Goal: Task Accomplishment & Management: Complete application form

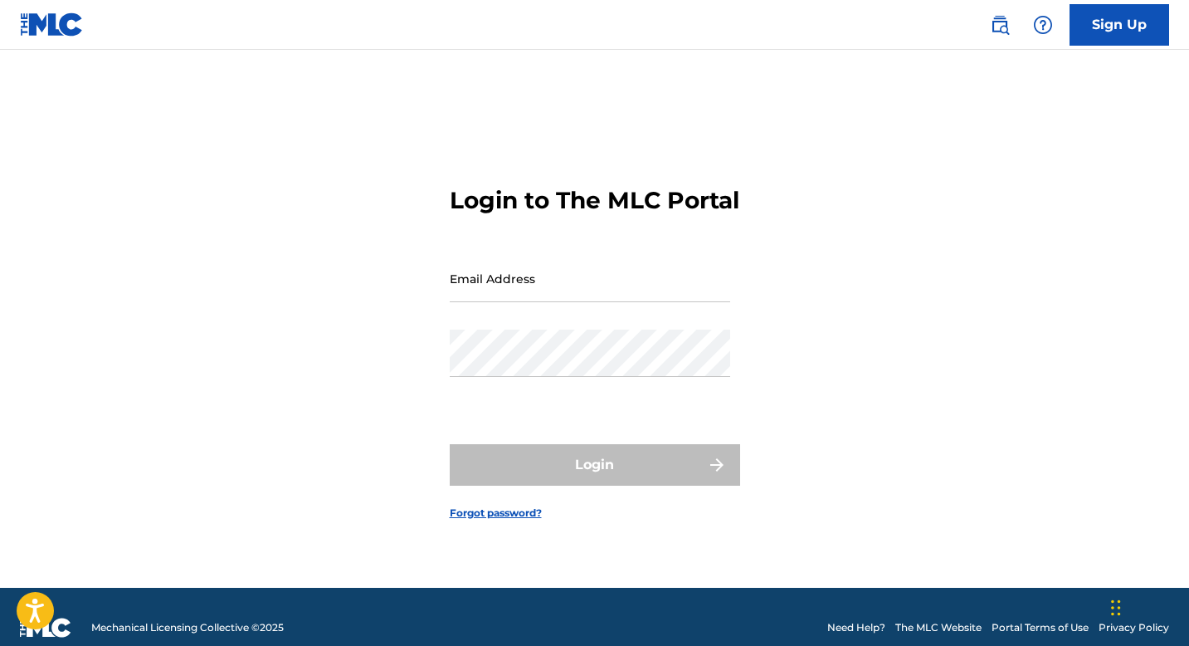
click at [578, 295] on input "Email Address" at bounding box center [590, 278] width 281 height 47
type input "[EMAIL_ADDRESS][DOMAIN_NAME]"
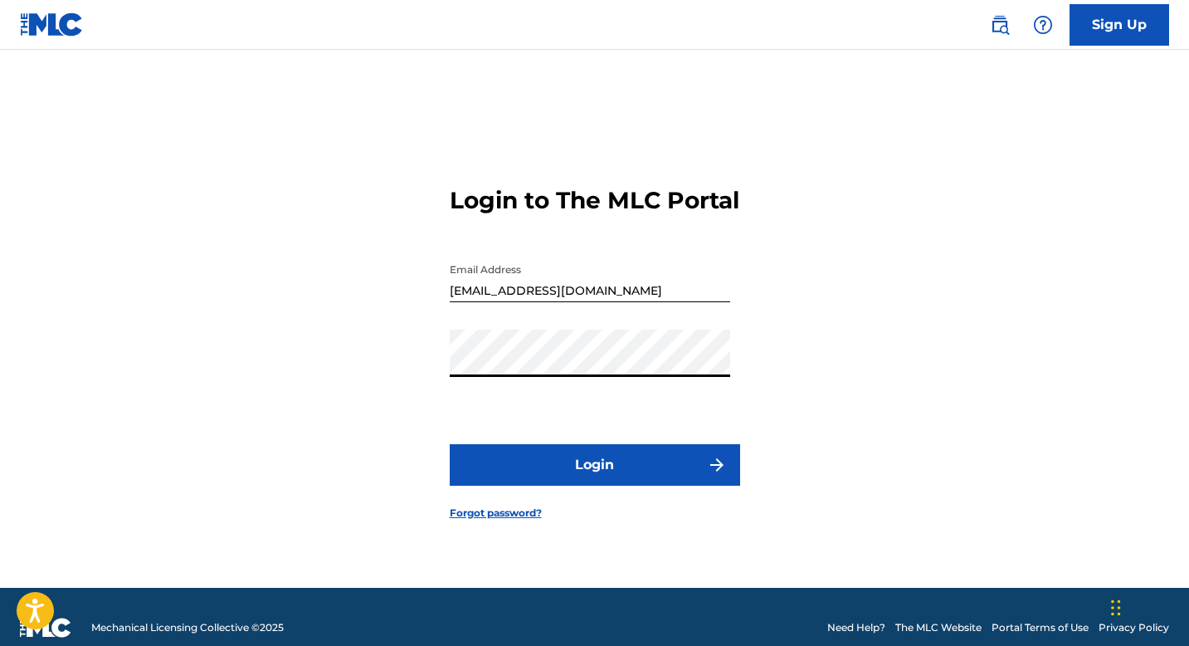
click at [598, 456] on form "Login to The MLC Portal Email Address [EMAIL_ADDRESS][DOMAIN_NAME] Password Log…" at bounding box center [595, 339] width 290 height 496
click at [609, 484] on button "Login" at bounding box center [595, 464] width 290 height 41
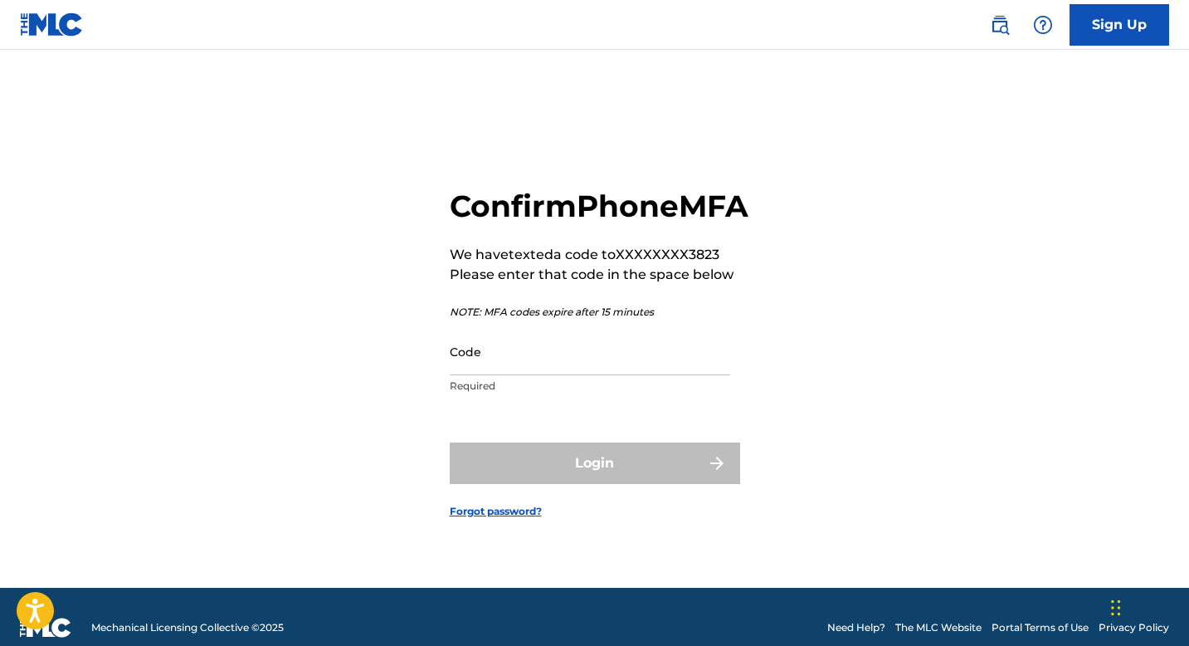
click at [594, 375] on input "Code" at bounding box center [590, 351] width 281 height 47
paste input "815621"
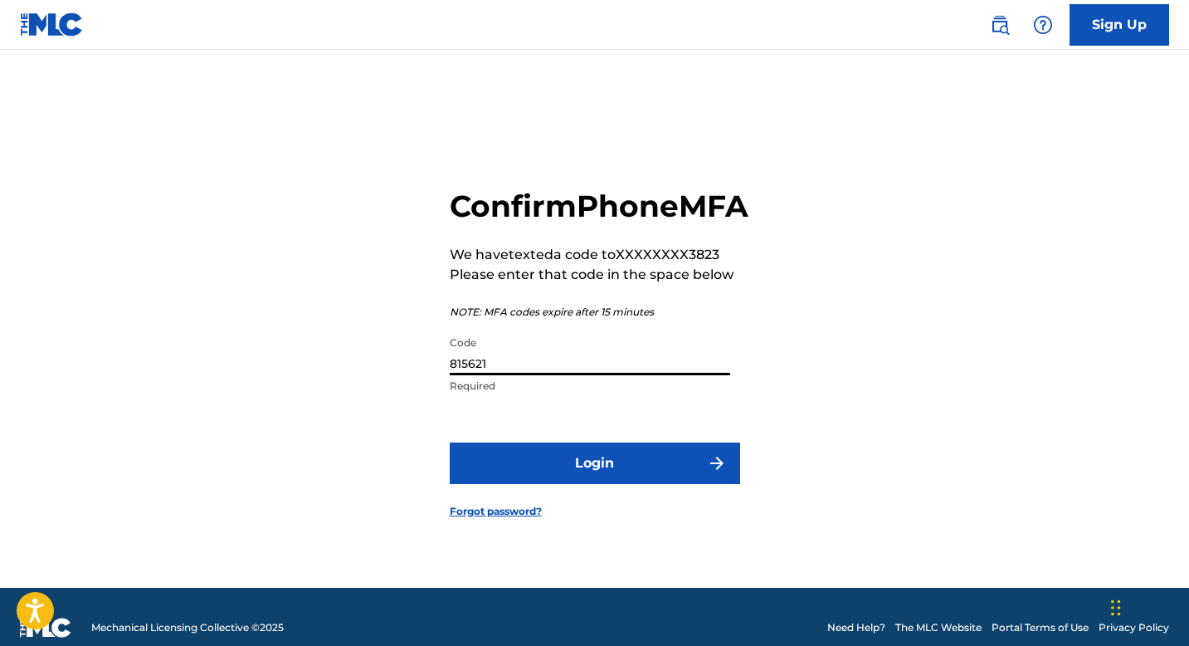
type input "815621"
click at [587, 472] on button "Login" at bounding box center [595, 462] width 290 height 41
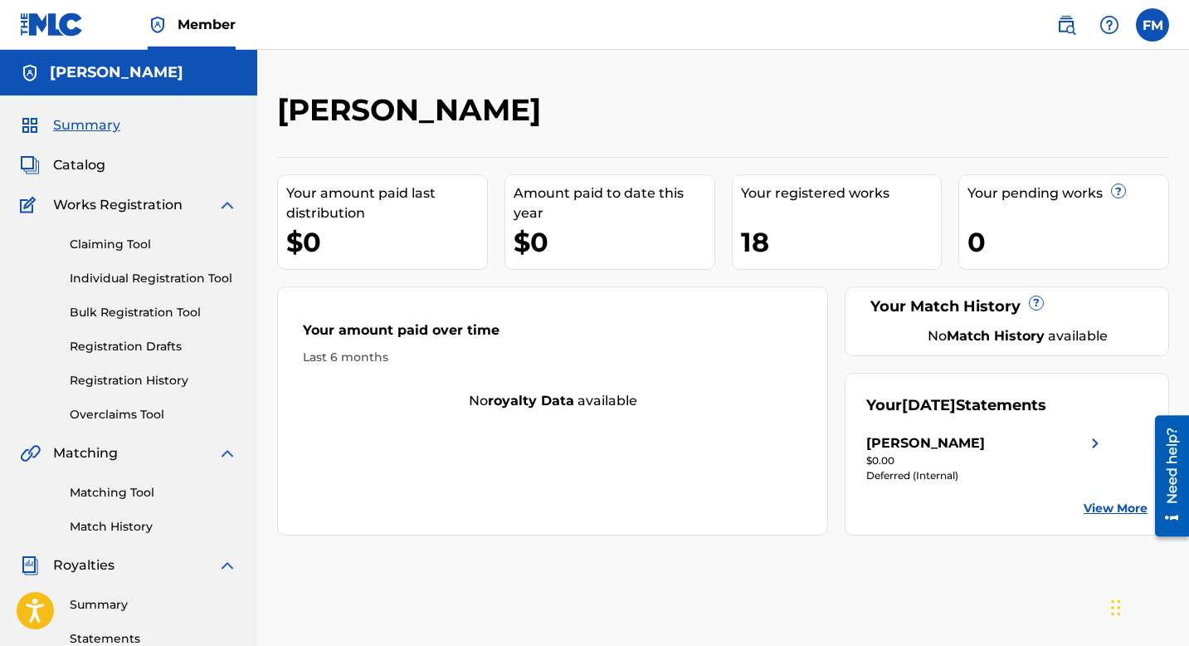
click at [132, 282] on link "Individual Registration Tool" at bounding box center [154, 278] width 168 height 17
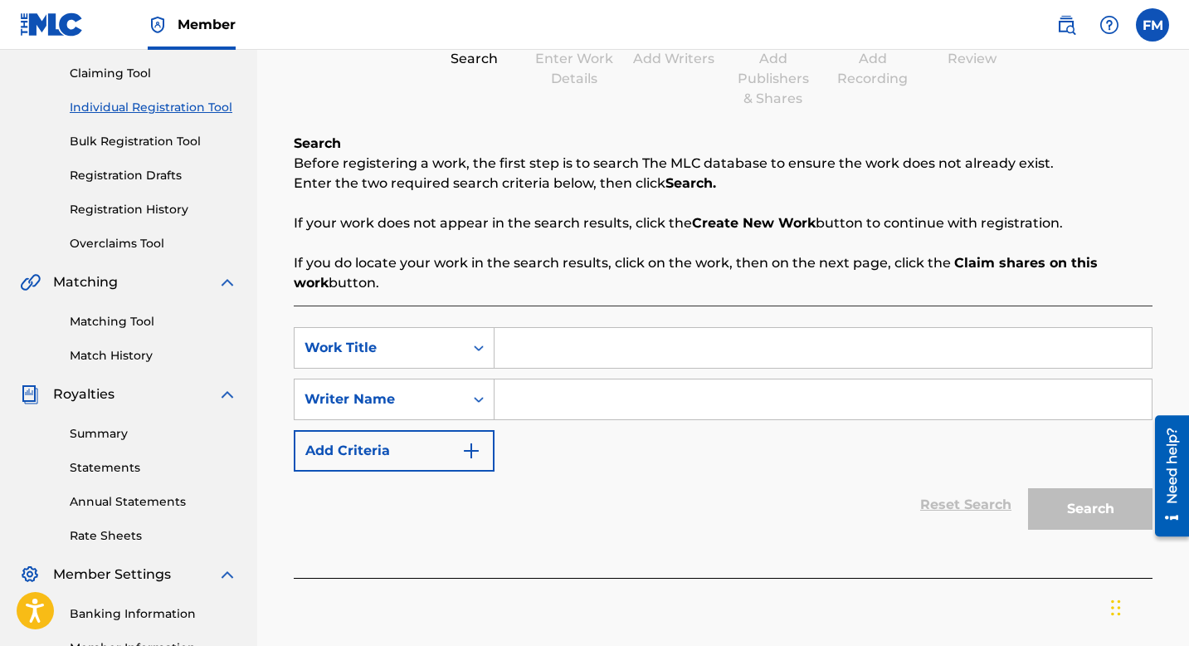
scroll to position [173, 0]
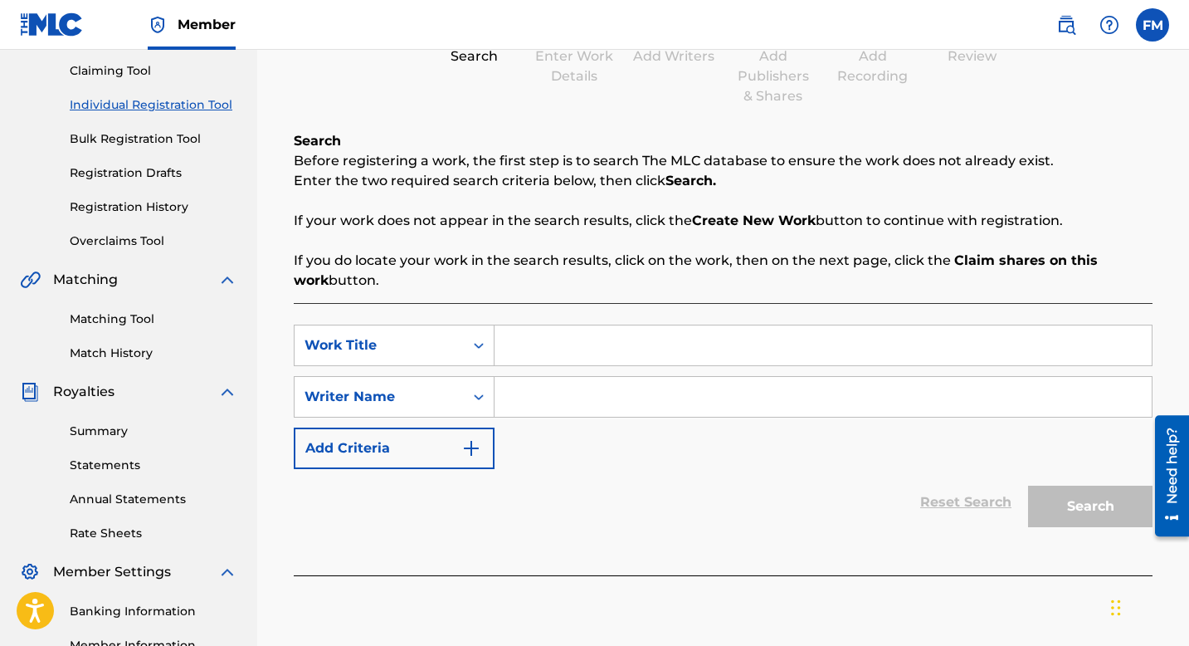
click at [573, 335] on input "Search Form" at bounding box center [823, 345] width 657 height 40
type input "marathon"
click at [560, 396] on input "Search Form" at bounding box center [823, 397] width 657 height 40
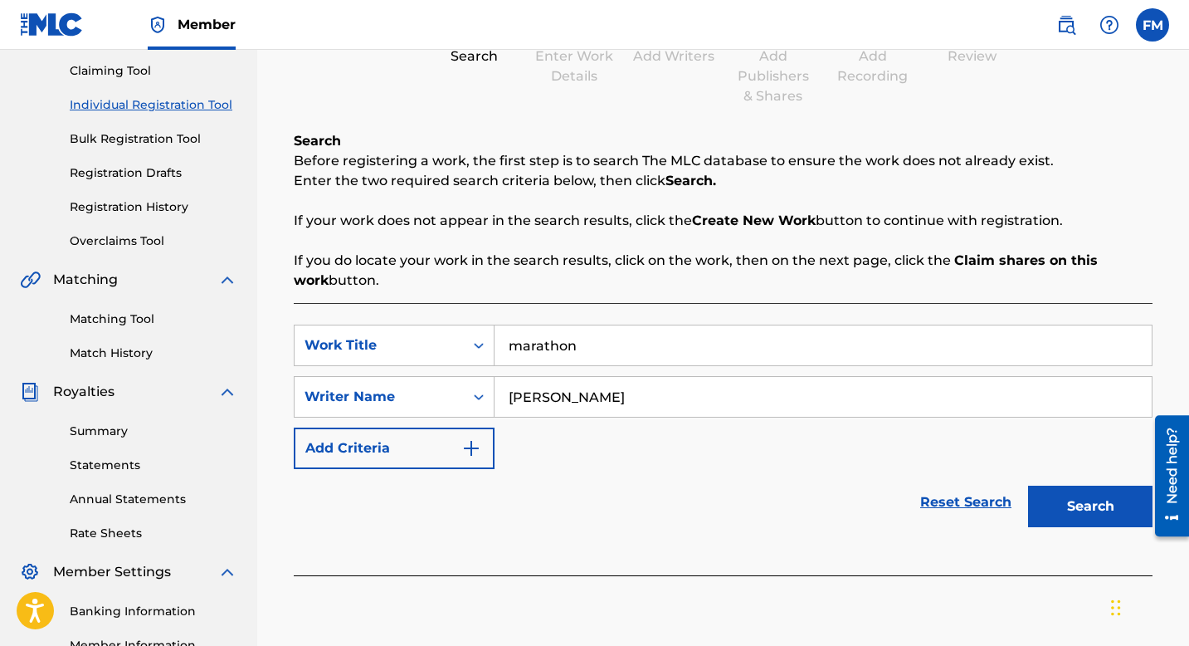
type input "[PERSON_NAME]"
click at [1028, 486] on button "Search" at bounding box center [1090, 506] width 124 height 41
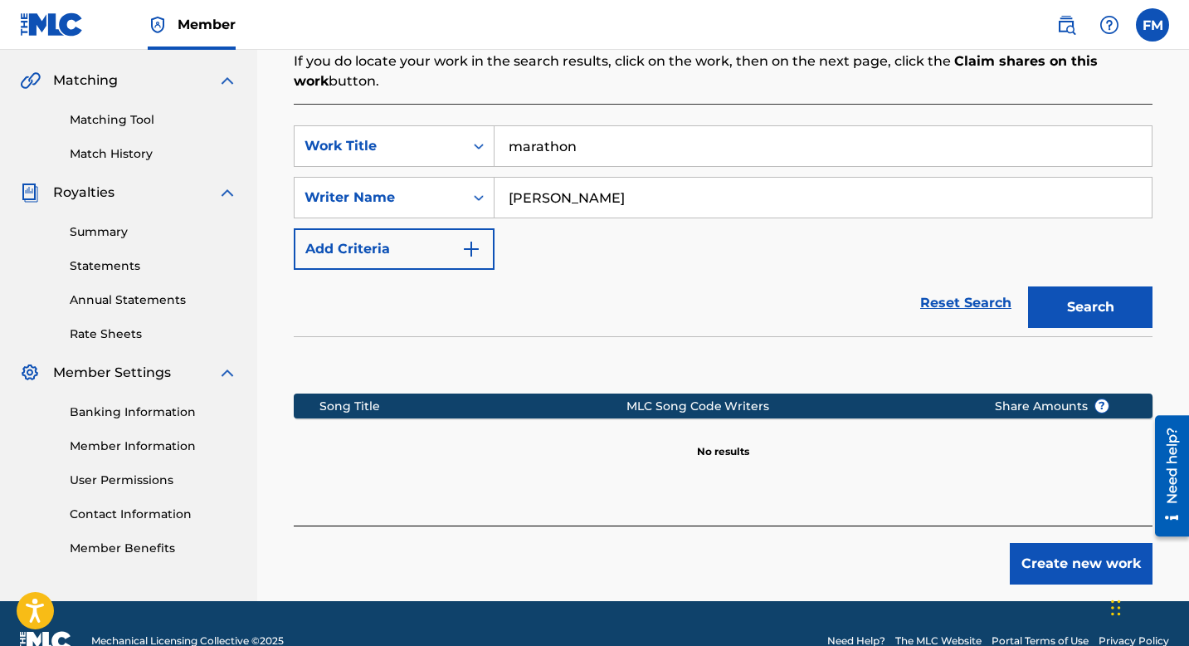
scroll to position [407, 0]
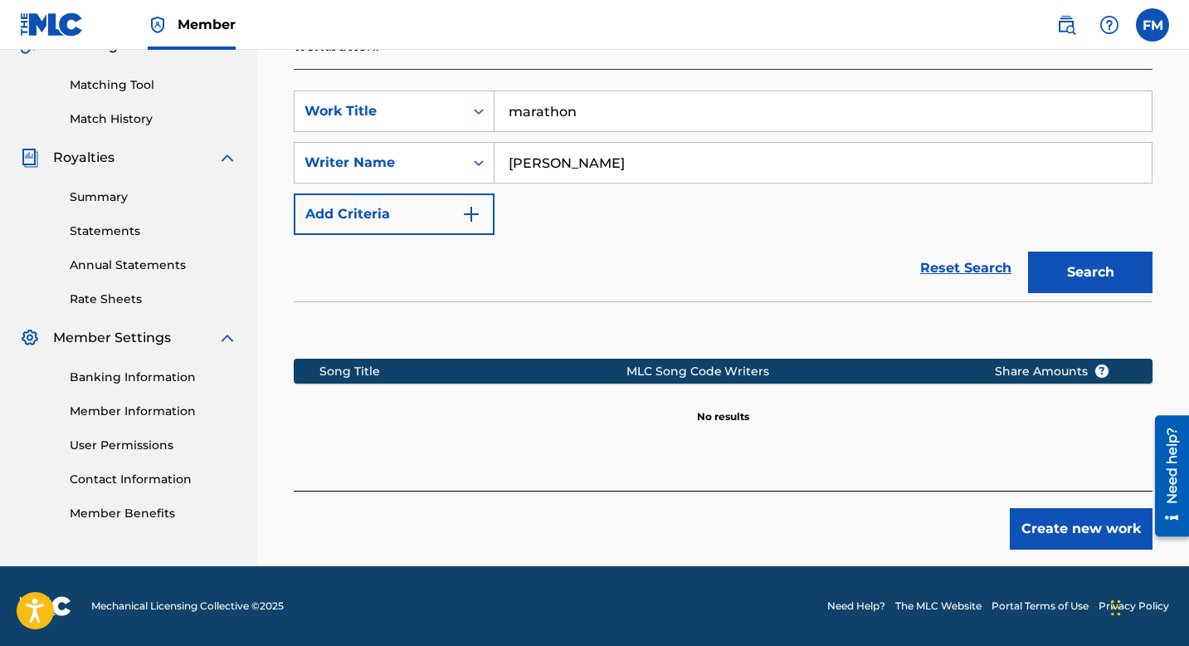
click at [1080, 535] on button "Create new work" at bounding box center [1081, 528] width 143 height 41
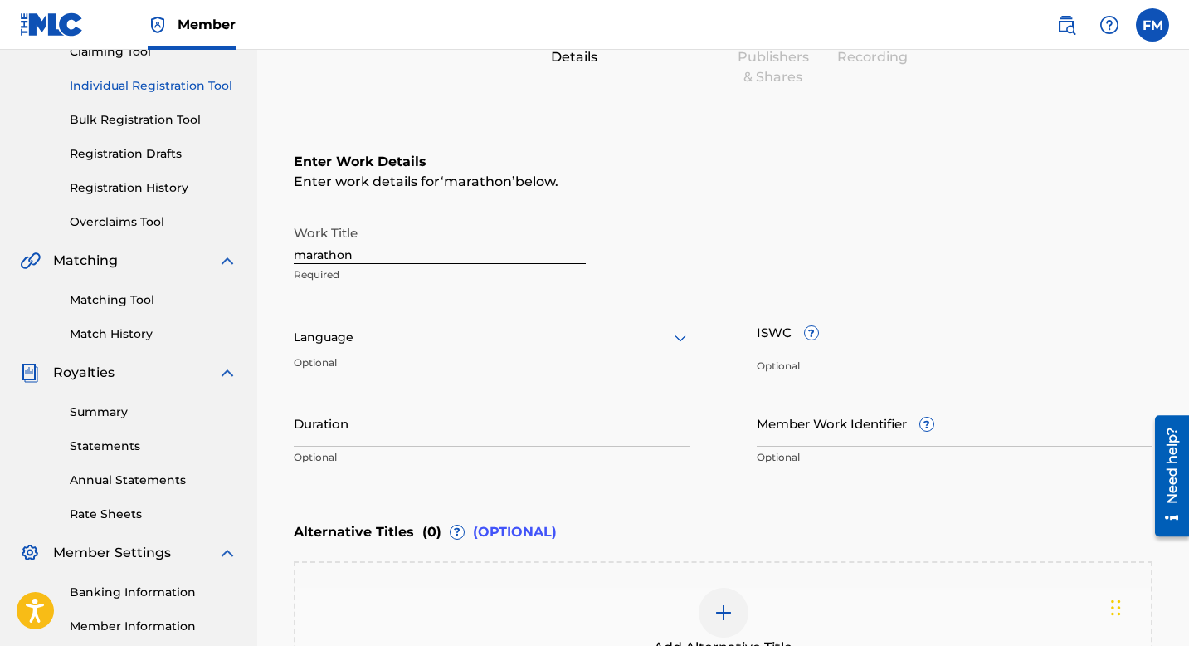
scroll to position [58, 0]
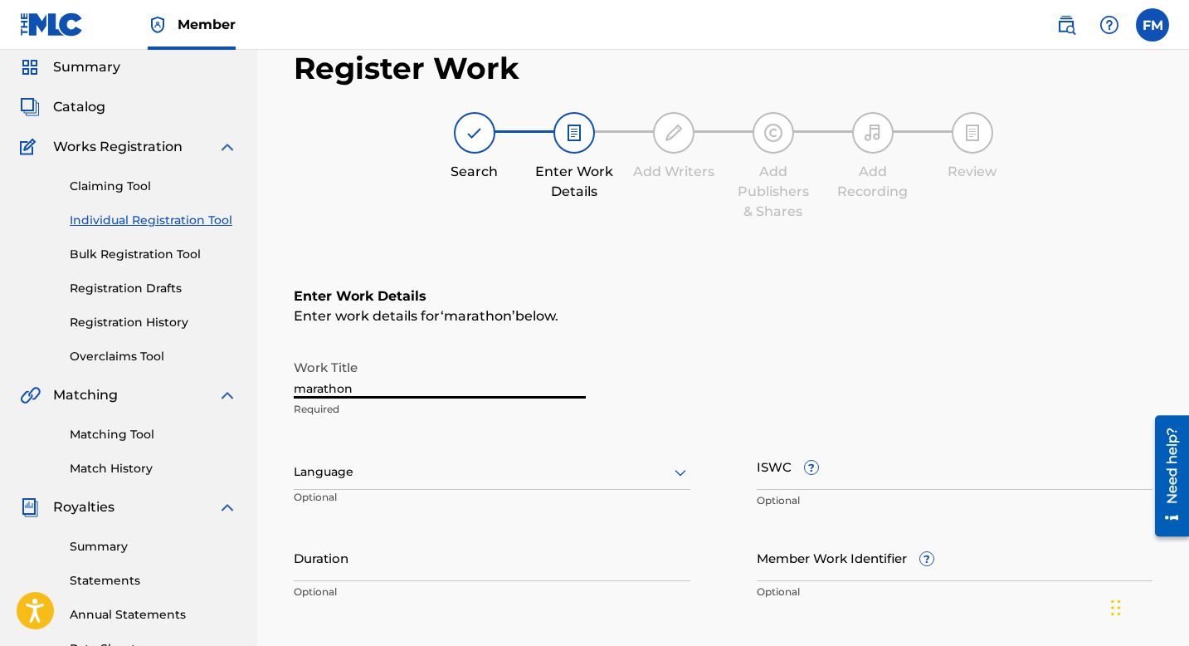
drag, startPoint x: 386, startPoint y: 376, endPoint x: 210, endPoint y: 359, distance: 176.8
click at [210, 359] on main "[PERSON_NAME] Summary Catalog Works Registration Claiming Tool Individual Regis…" at bounding box center [594, 464] width 1189 height 944
click at [305, 380] on input "marathon" at bounding box center [440, 374] width 292 height 47
type input "Marathon"
click at [481, 456] on div "Language" at bounding box center [492, 472] width 397 height 35
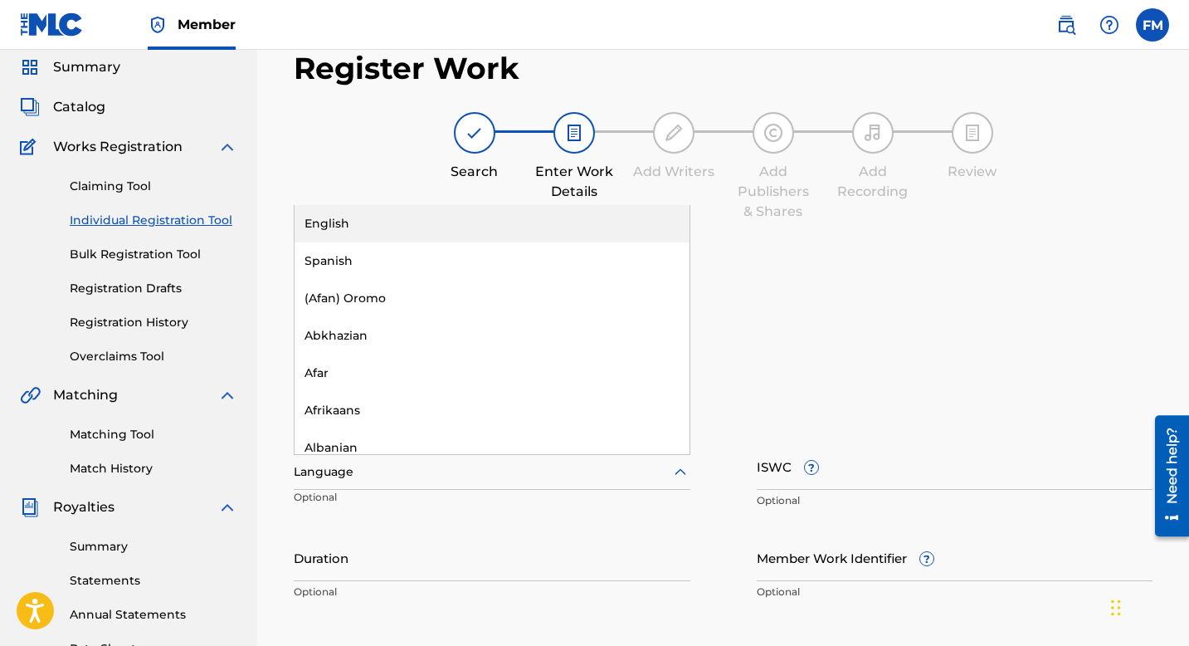
click at [398, 230] on div "English" at bounding box center [492, 223] width 395 height 37
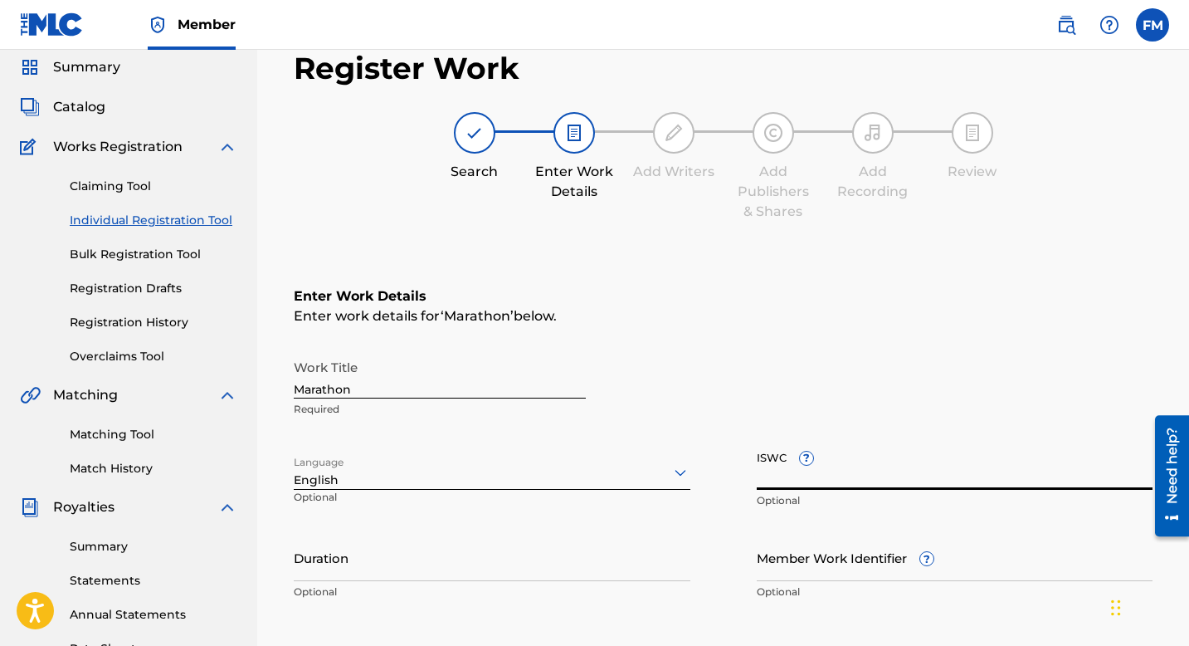
click at [867, 465] on input "ISWC ?" at bounding box center [955, 465] width 397 height 47
